Goal: Information Seeking & Learning: Find specific fact

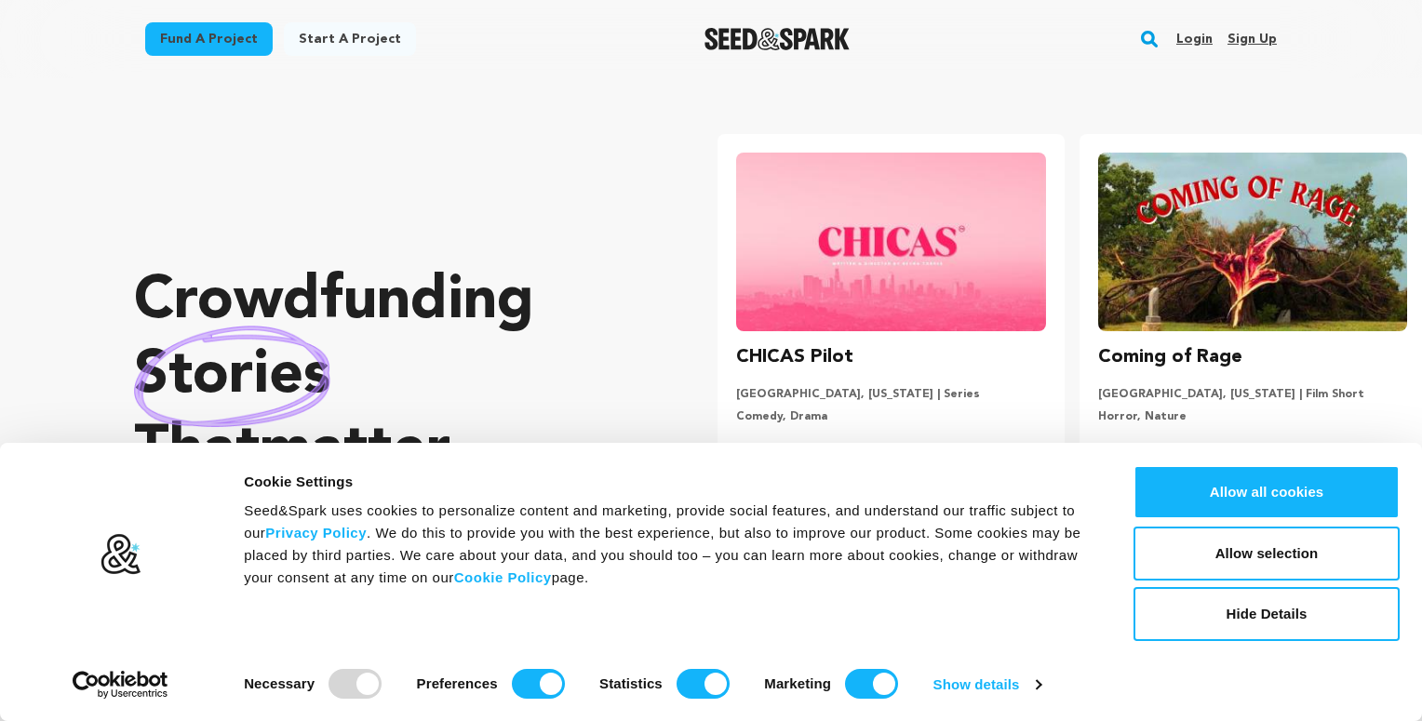
drag, startPoint x: 0, startPoint y: 0, endPoint x: 1159, endPoint y: 36, distance: 1159.5
click at [1159, 36] on rect "button" at bounding box center [1149, 39] width 22 height 22
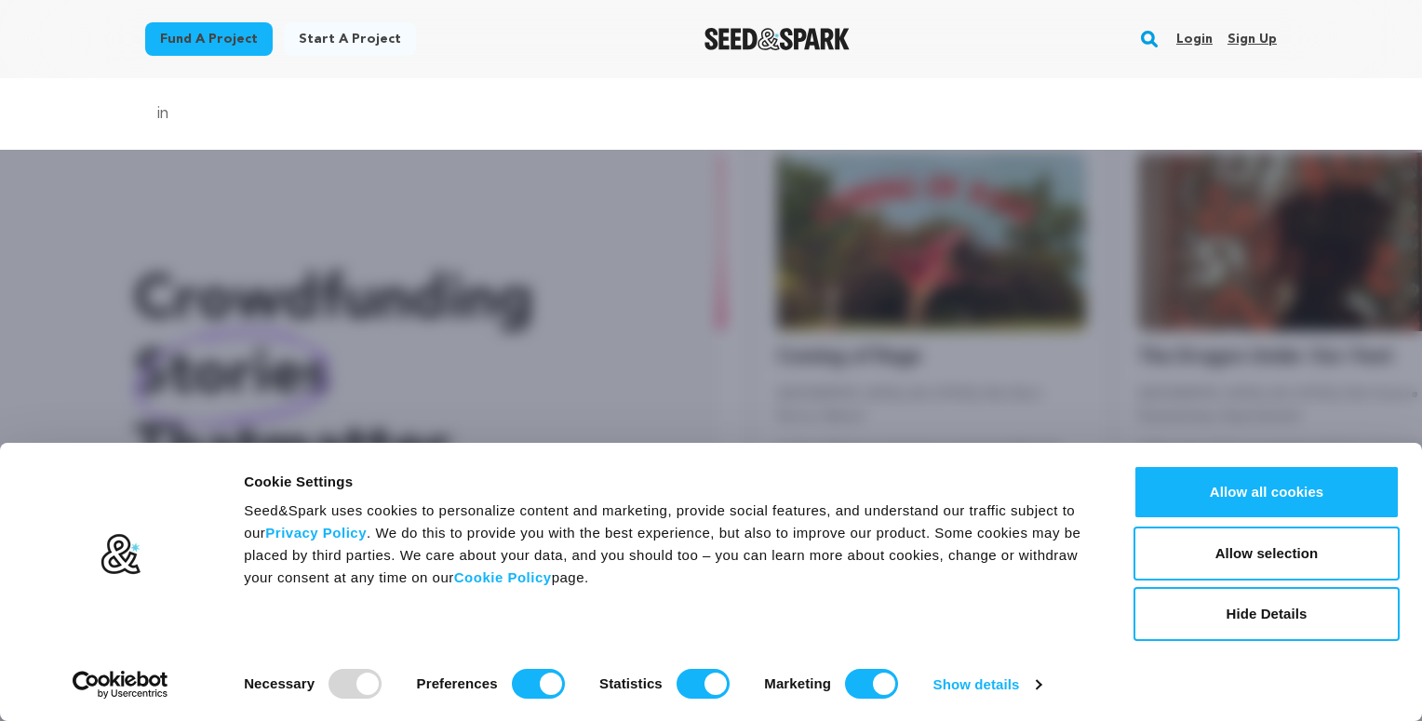
scroll to position [0, 376]
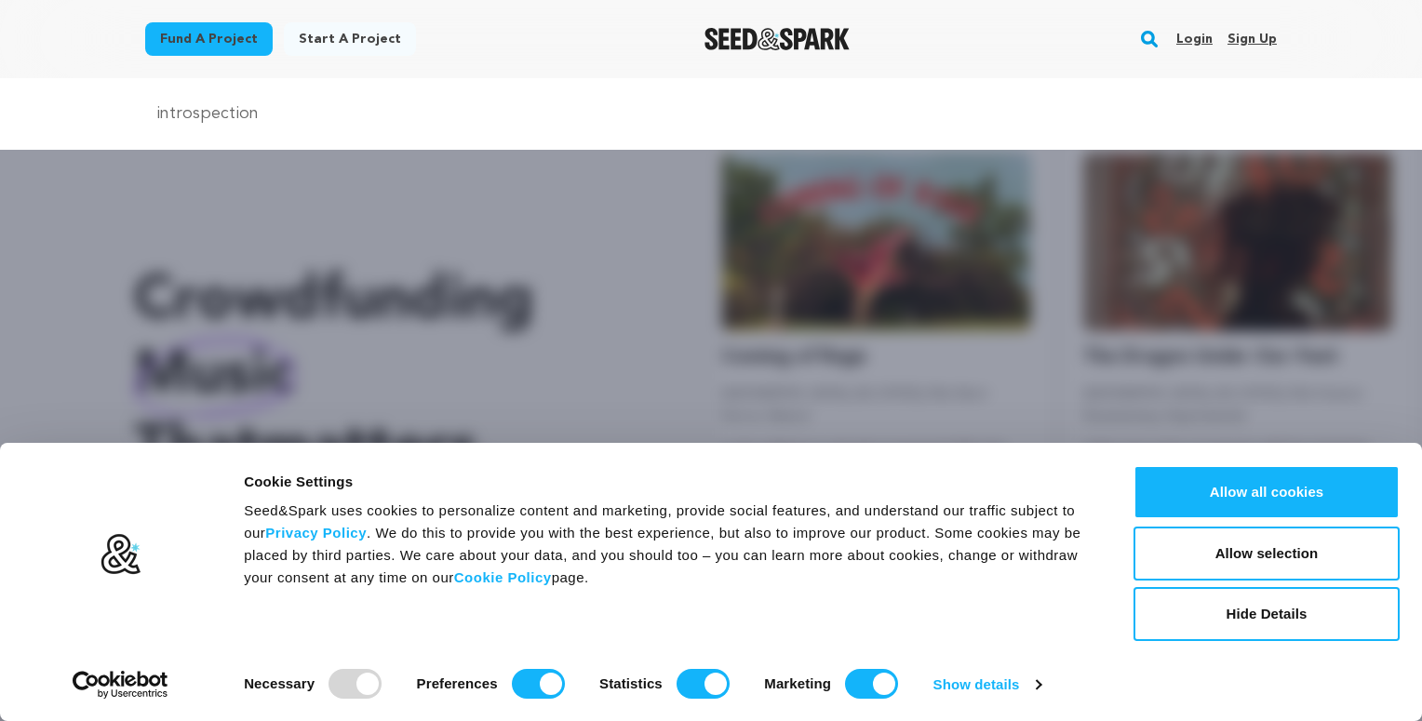
type input "introspection"
